Goal: Information Seeking & Learning: Learn about a topic

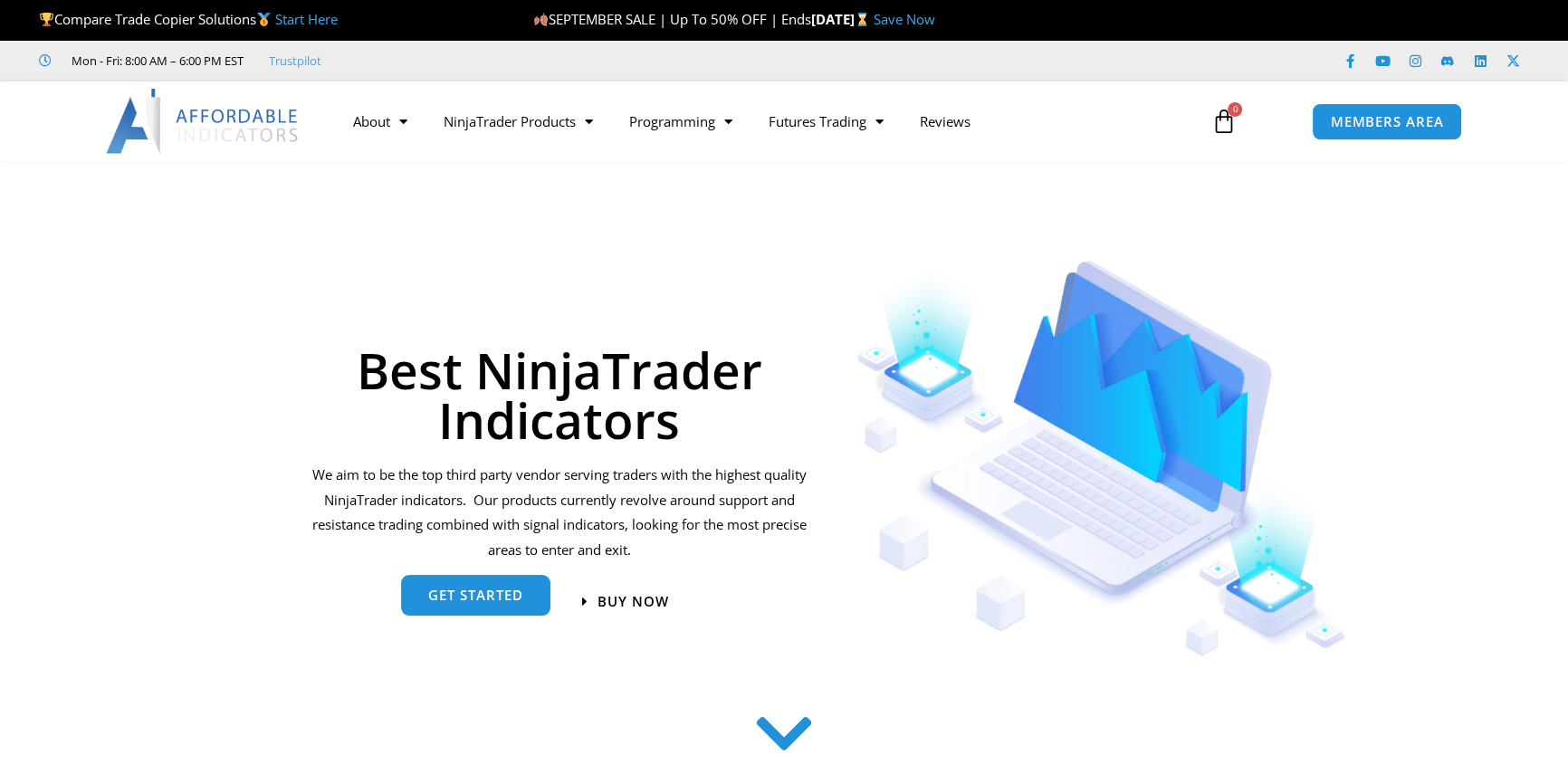
click at [485, 595] on span "get started" at bounding box center [475, 595] width 95 height 14
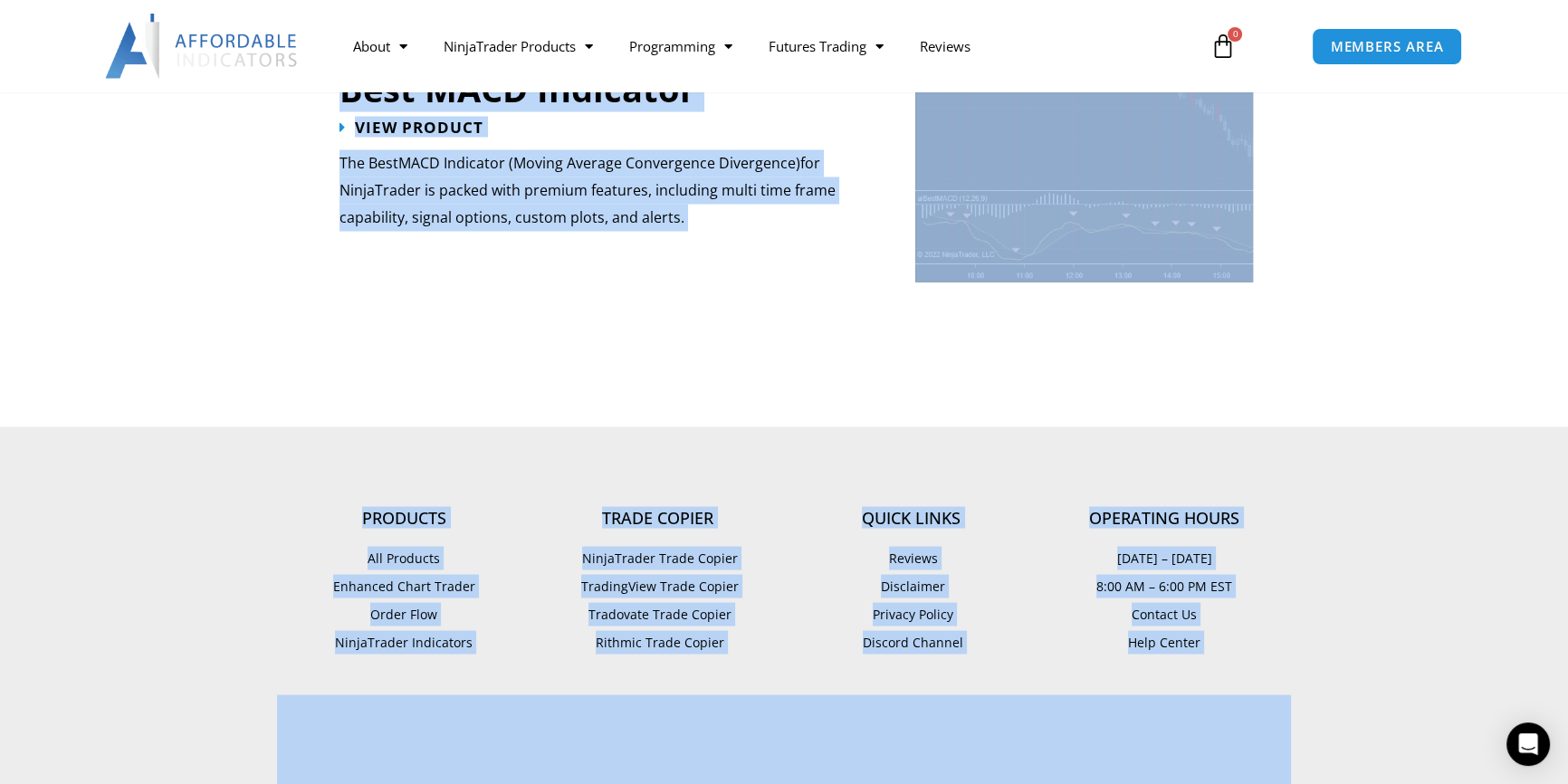
scroll to position [4280, 0]
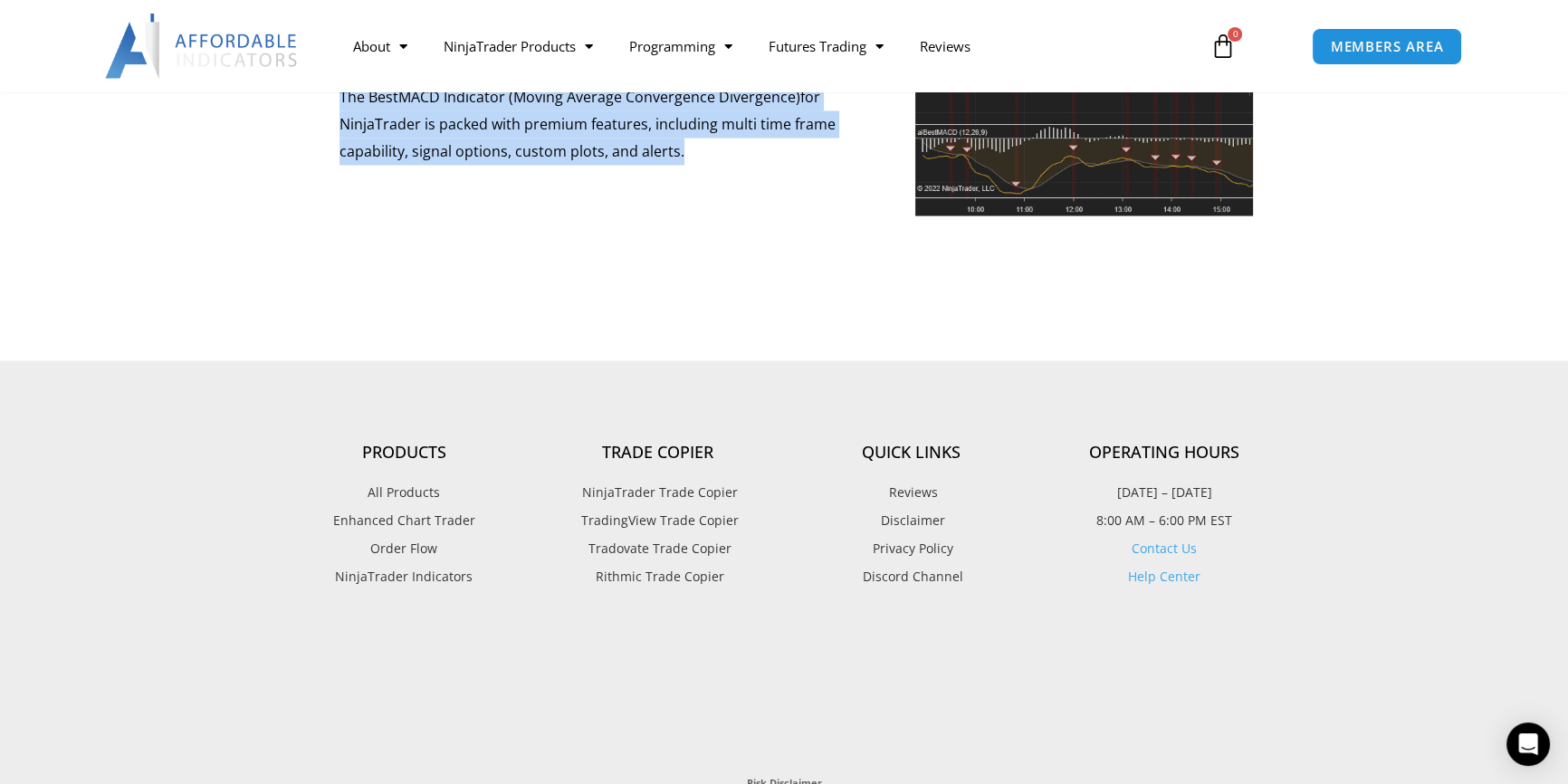
drag, startPoint x: 531, startPoint y: 165, endPoint x: 698, endPoint y: 285, distance: 205.6
copy div "Support and Resistance Support and Resistance Suite View Product The Support an…"
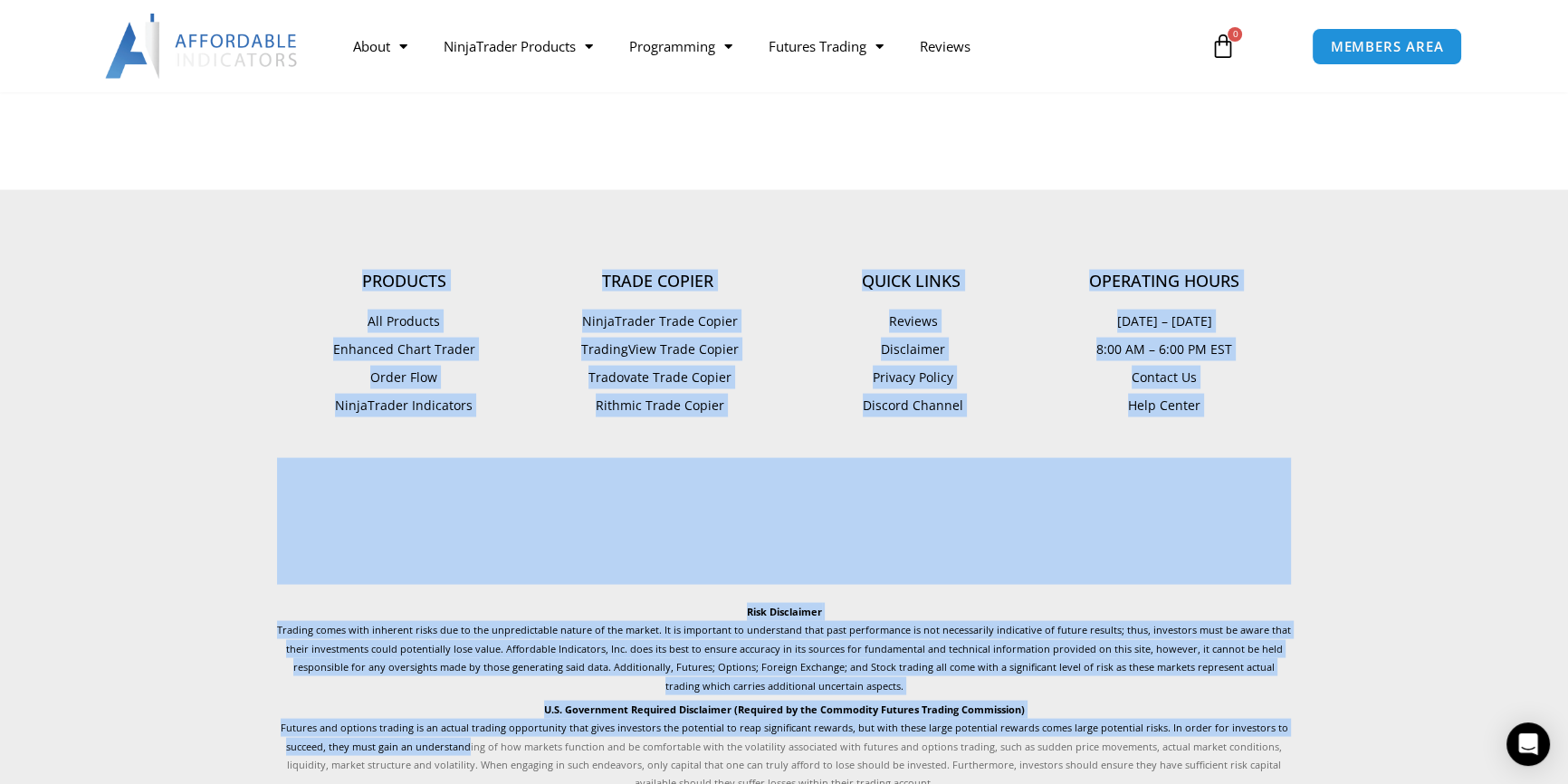
scroll to position [4806, 0]
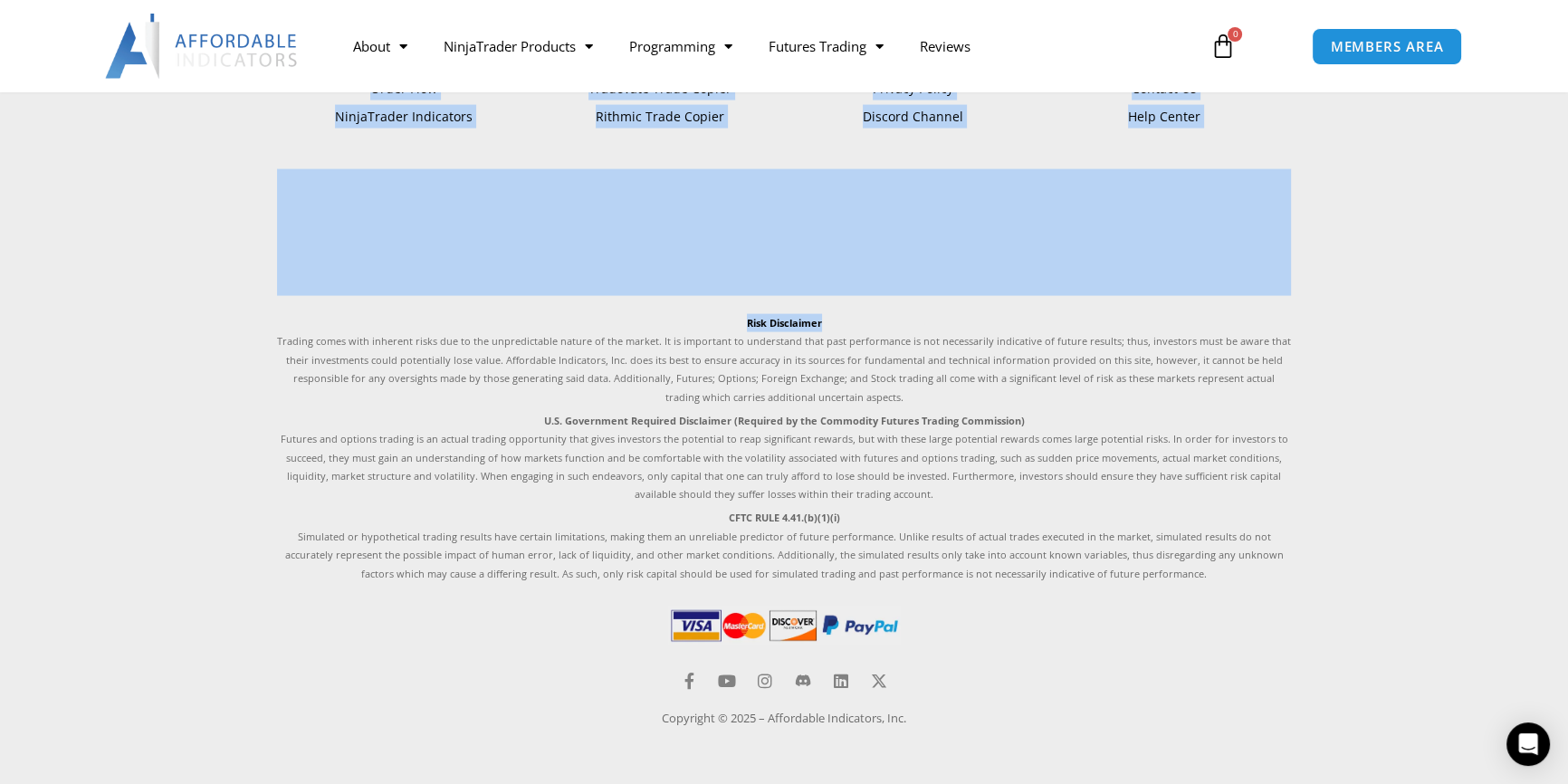
drag, startPoint x: 350, startPoint y: 351, endPoint x: 833, endPoint y: 241, distance: 495.4
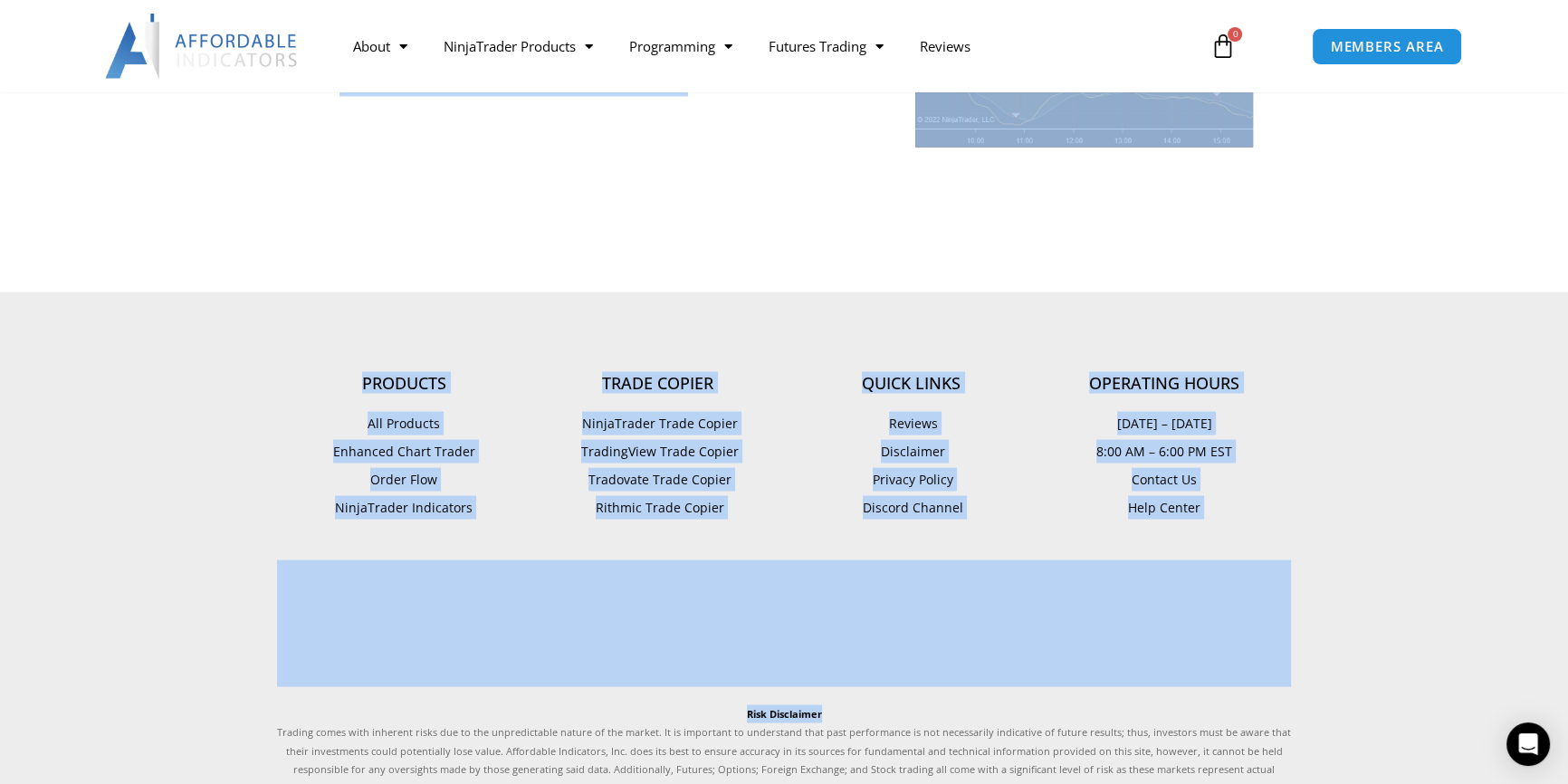
scroll to position [4213, 0]
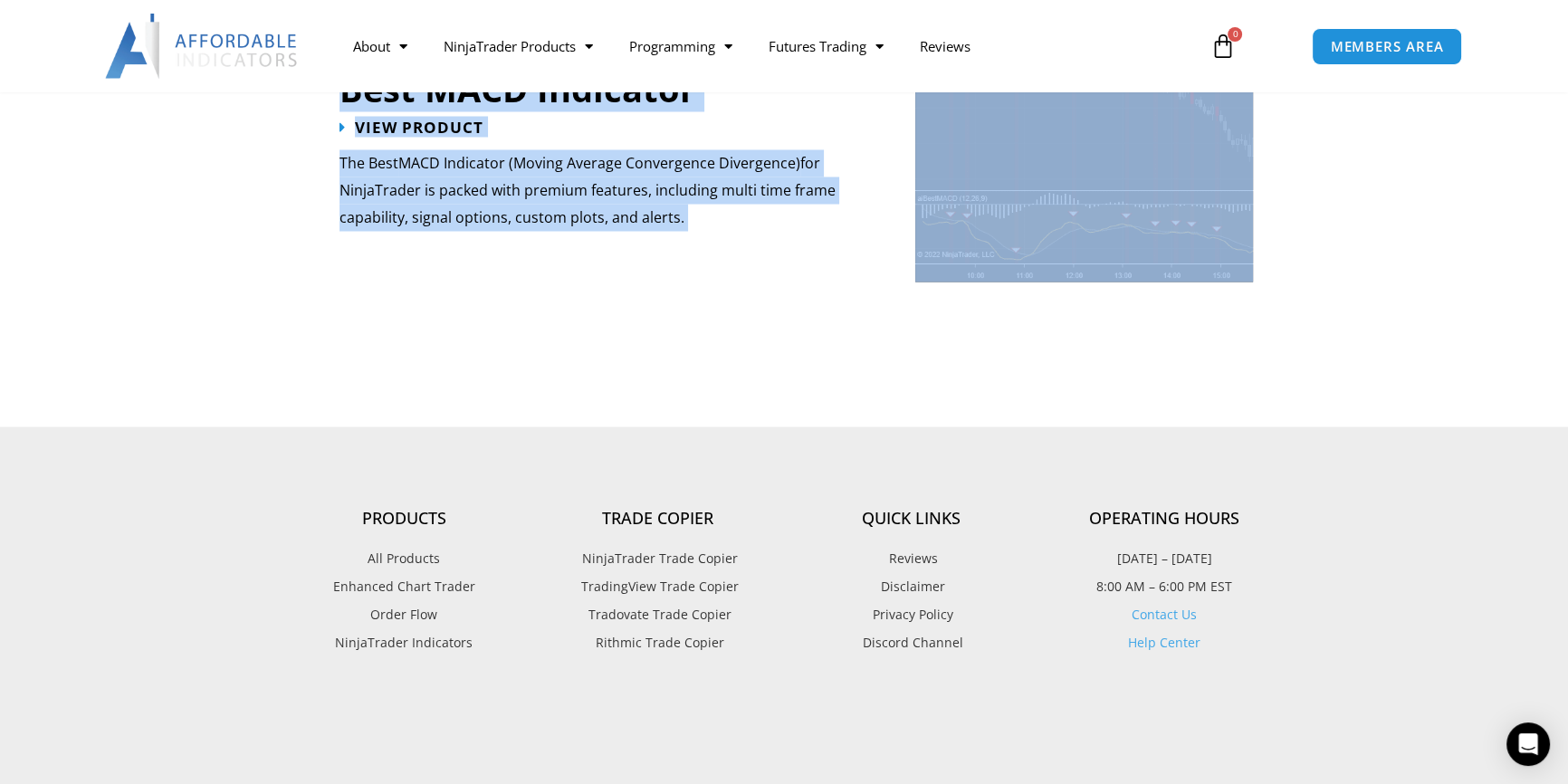
click at [1060, 405] on section "Best MACD Indicator View Product The Best MACD Indicator (Moving Average Conver…" at bounding box center [784, 171] width 1568 height 510
copy div "Best NinjaTrader Indicators We aim to be the top third party vendor serving tra…"
